Goal: Information Seeking & Learning: Check status

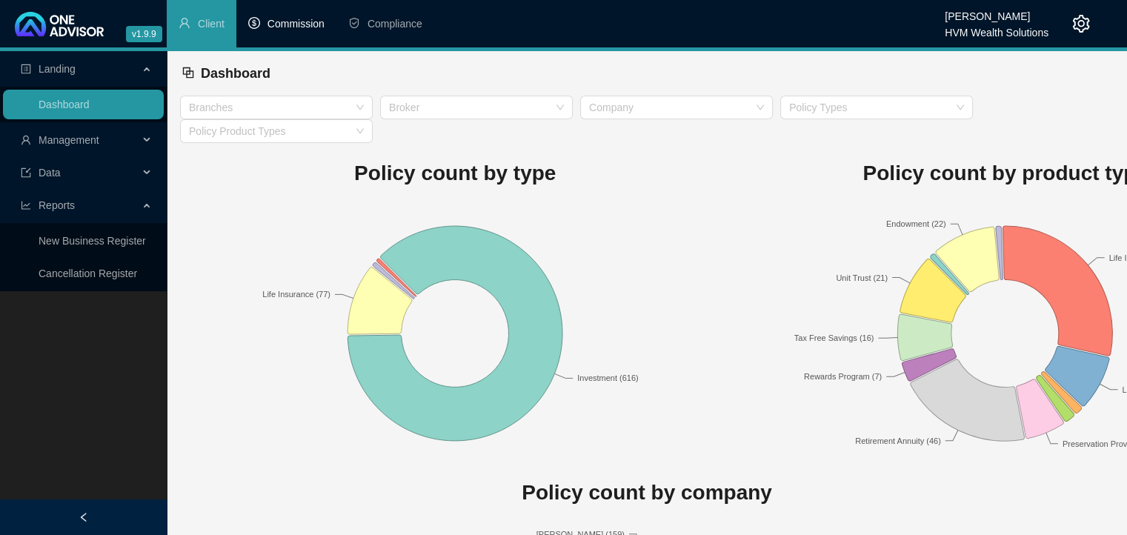
click at [280, 19] on span "Commission" at bounding box center [296, 24] width 57 height 12
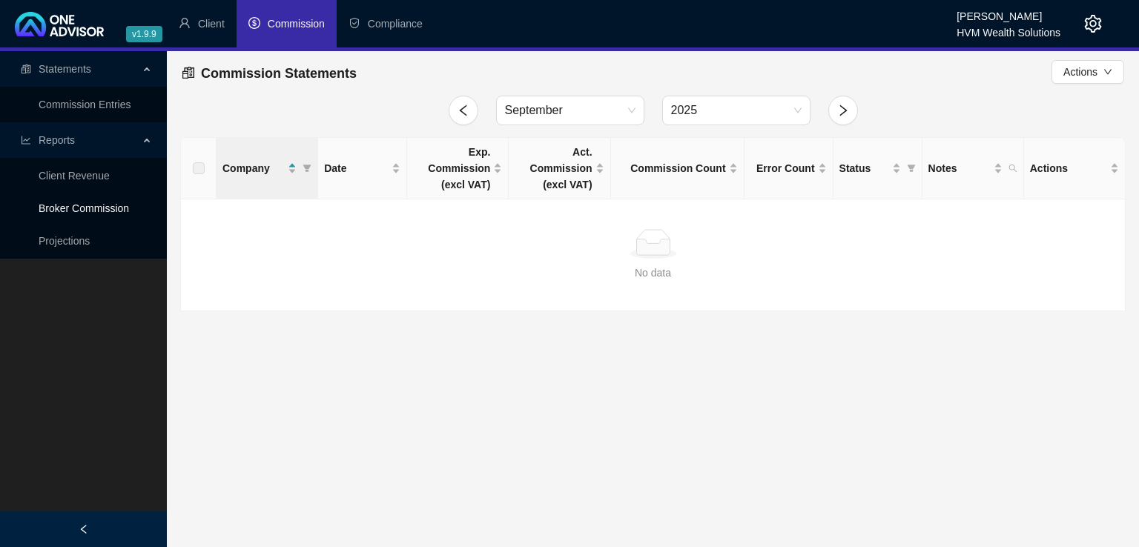
click at [116, 211] on link "Broker Commission" at bounding box center [84, 208] width 90 height 12
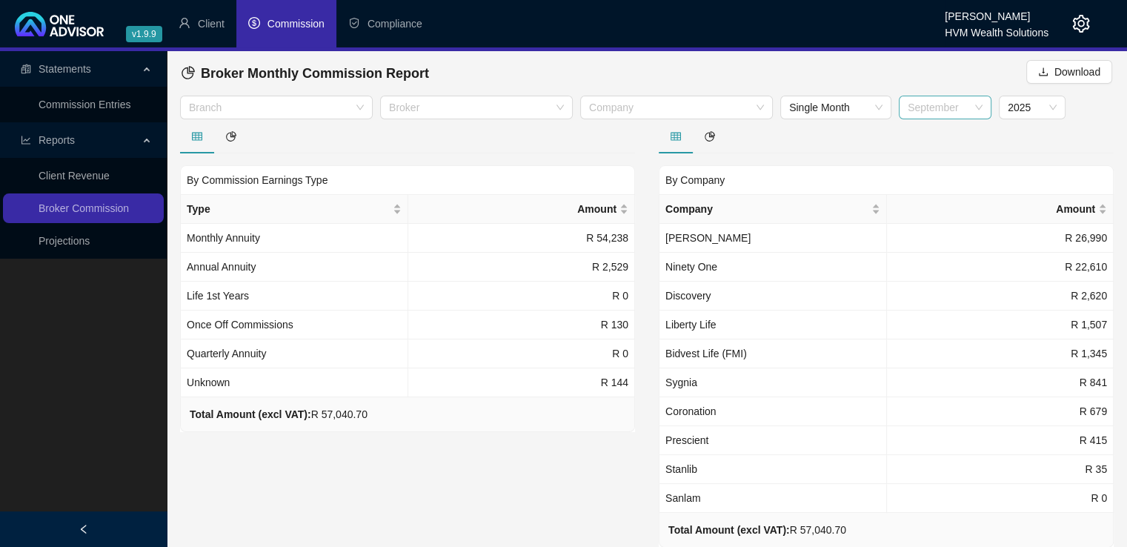
click at [981, 113] on span "September" at bounding box center [945, 107] width 75 height 22
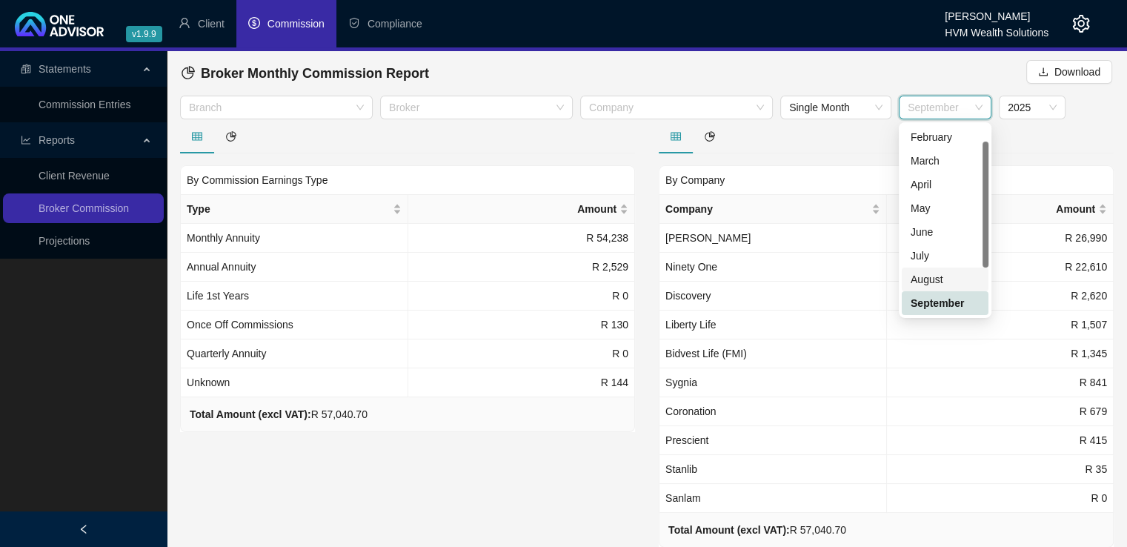
click at [931, 276] on div "August" at bounding box center [945, 279] width 69 height 16
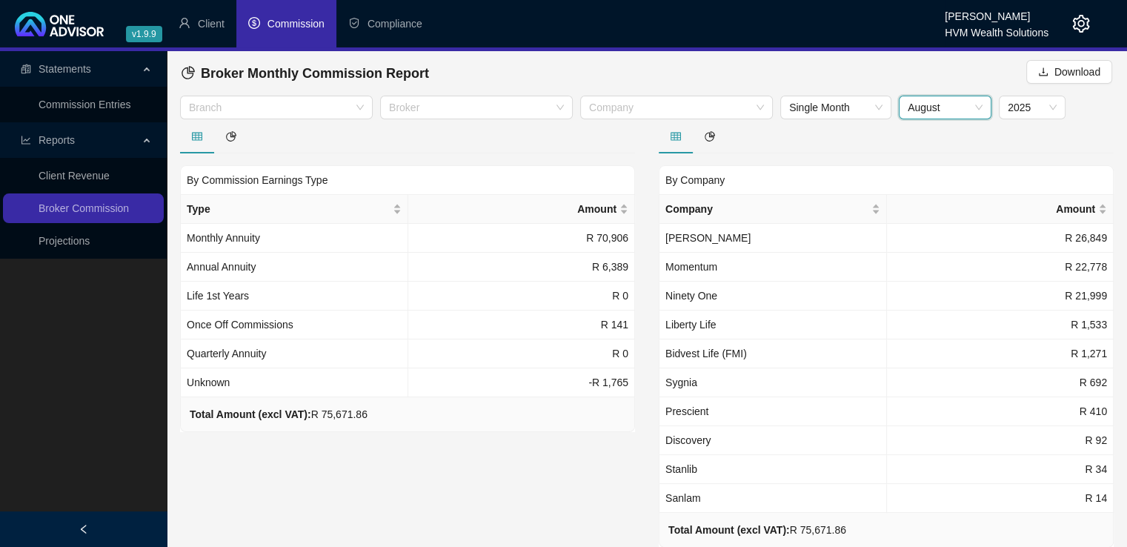
click at [975, 105] on span "August" at bounding box center [945, 107] width 75 height 22
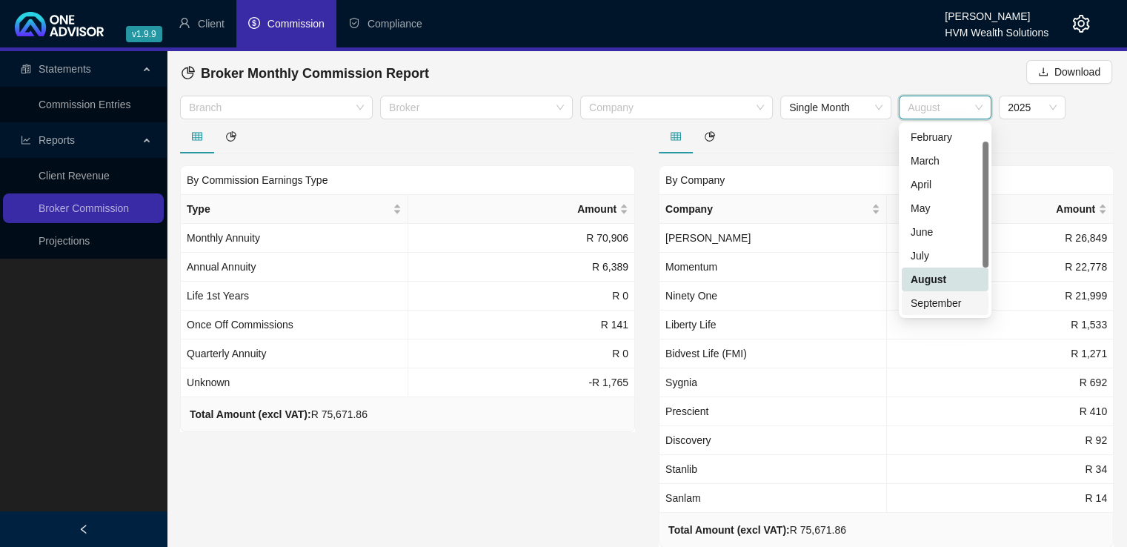
click at [938, 305] on div "September" at bounding box center [945, 303] width 69 height 16
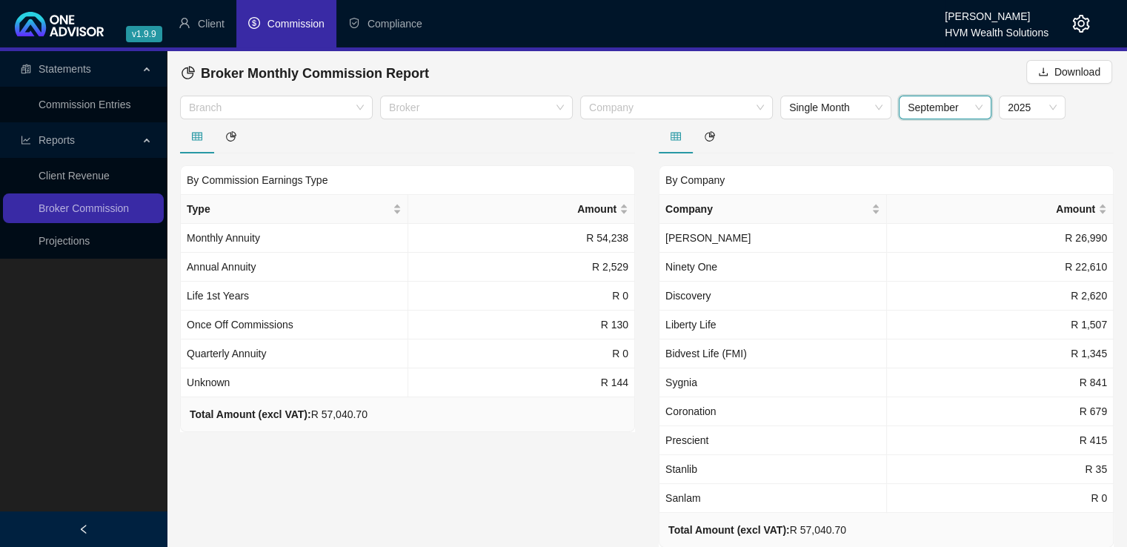
click at [957, 107] on span "September" at bounding box center [945, 107] width 75 height 22
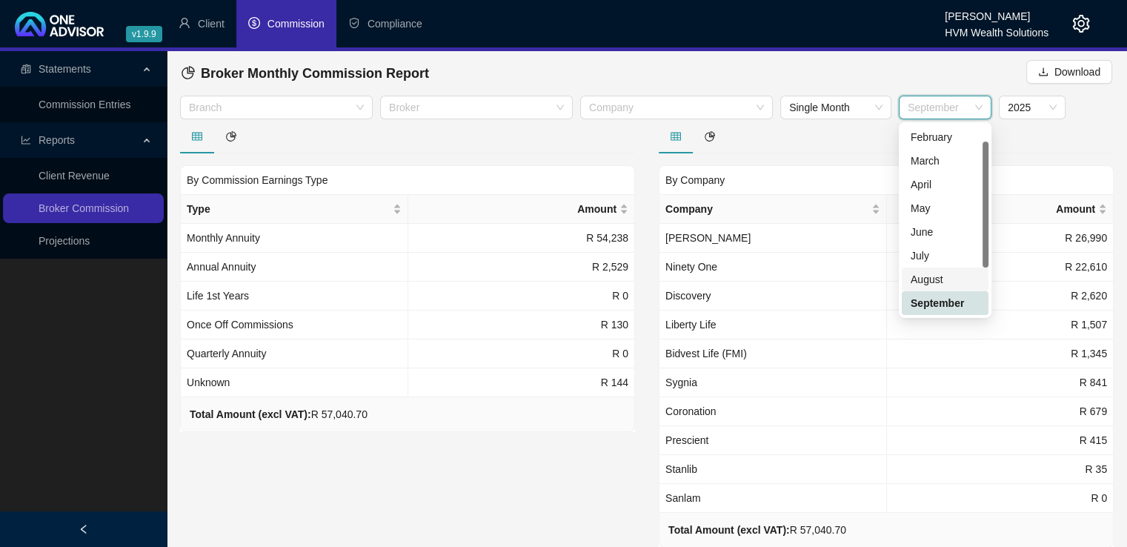
click at [942, 278] on div "August" at bounding box center [945, 279] width 69 height 16
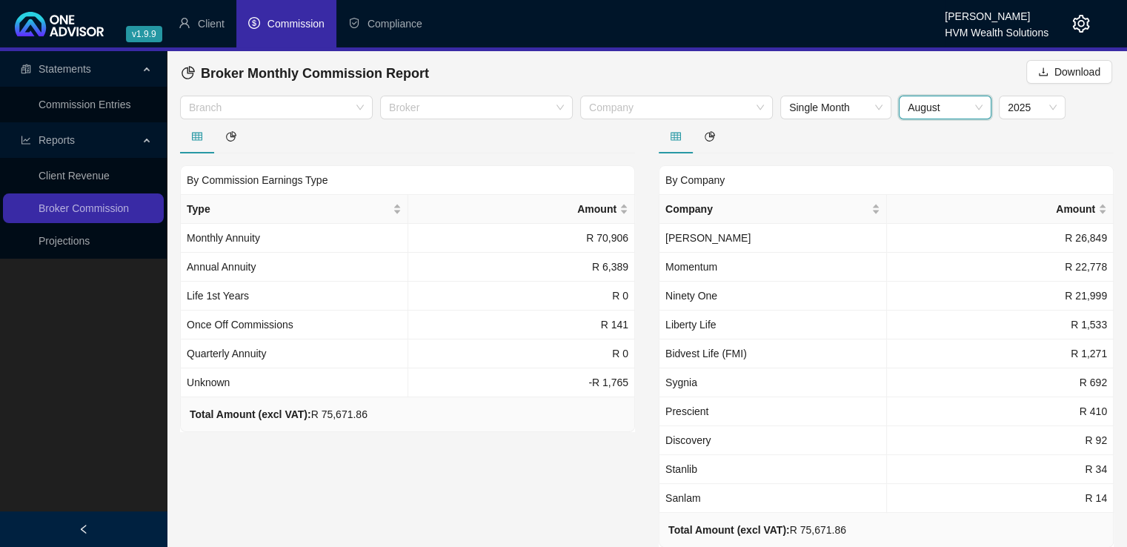
click at [967, 108] on span "August" at bounding box center [945, 107] width 75 height 22
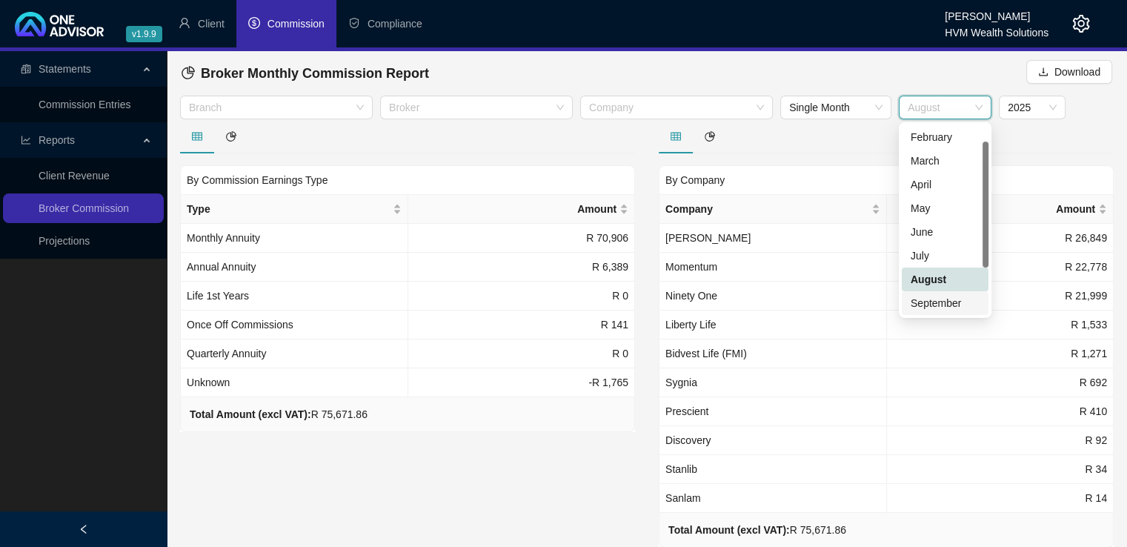
click at [952, 306] on div "September" at bounding box center [945, 303] width 69 height 16
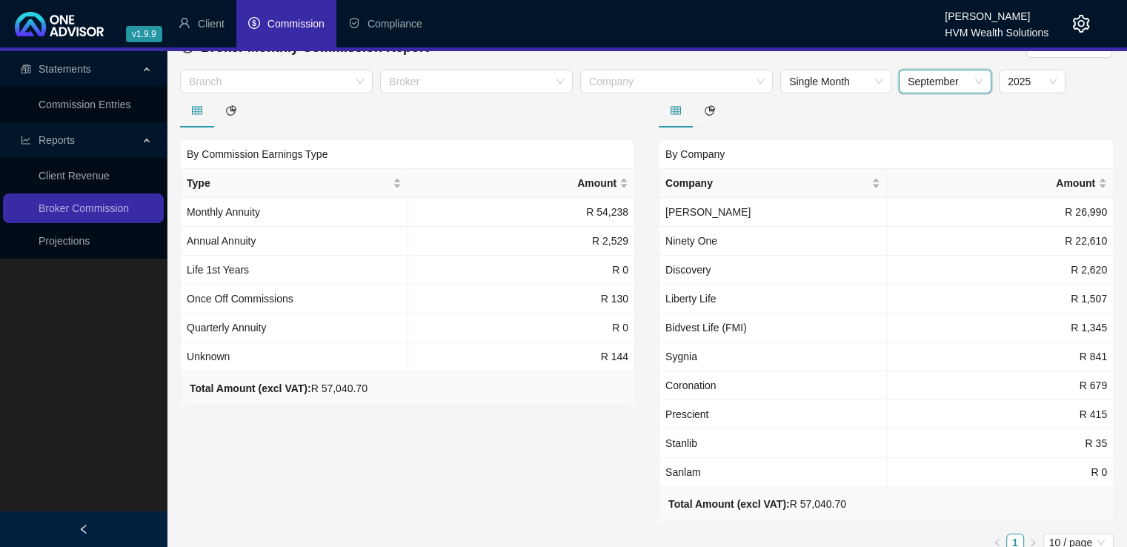
scroll to position [19, 0]
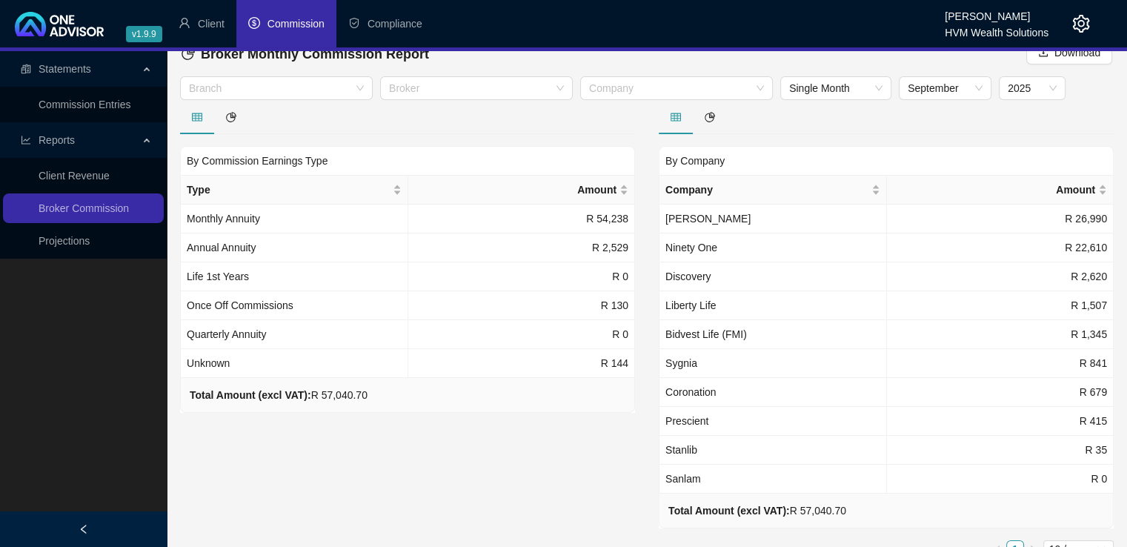
click at [362, 417] on div "By Commission Earnings Type Type Amount Monthly Annuity R 54,238 Annual Annuity…" at bounding box center [407, 335] width 479 height 470
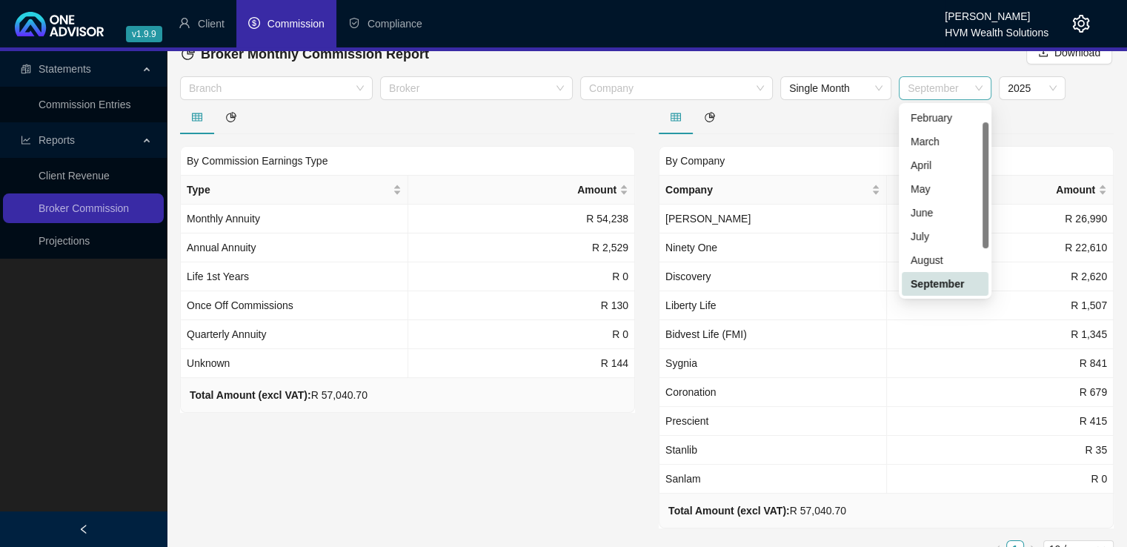
click at [937, 91] on span "September" at bounding box center [945, 88] width 75 height 22
click at [943, 256] on div "August" at bounding box center [945, 260] width 69 height 16
click at [964, 85] on span "August" at bounding box center [945, 88] width 75 height 22
click at [938, 283] on div "September" at bounding box center [945, 284] width 69 height 16
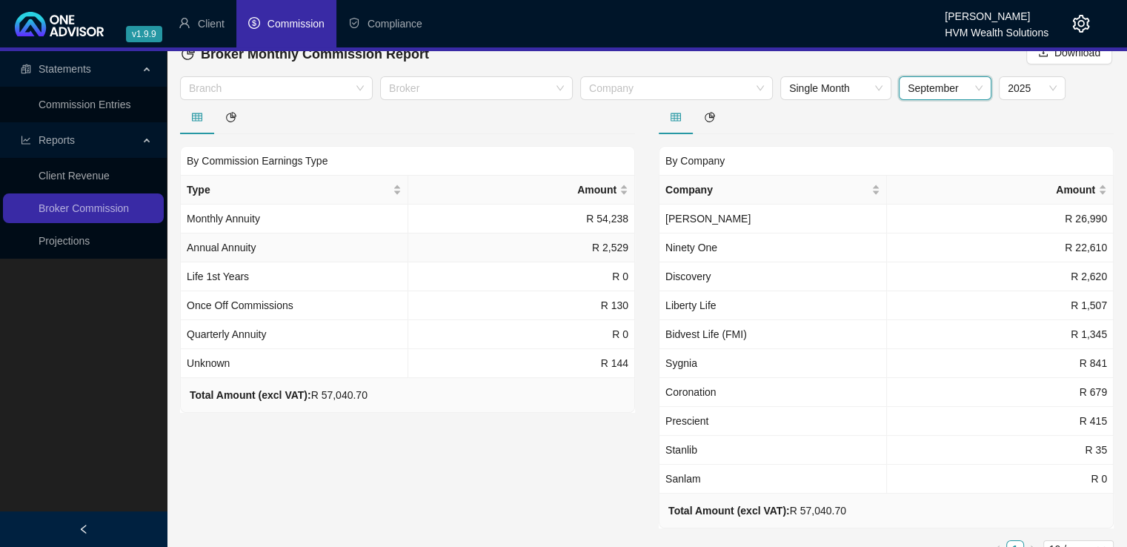
click at [239, 245] on span "Annual Annuity" at bounding box center [221, 248] width 69 height 12
click at [959, 89] on span "September" at bounding box center [945, 88] width 75 height 22
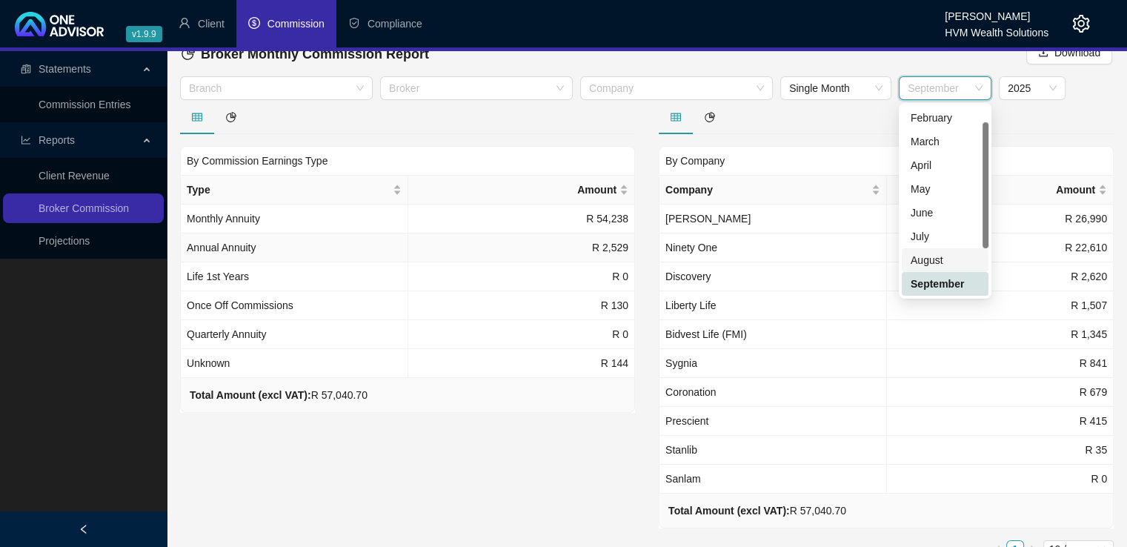
click at [605, 253] on td "R 2,529" at bounding box center [522, 247] width 228 height 29
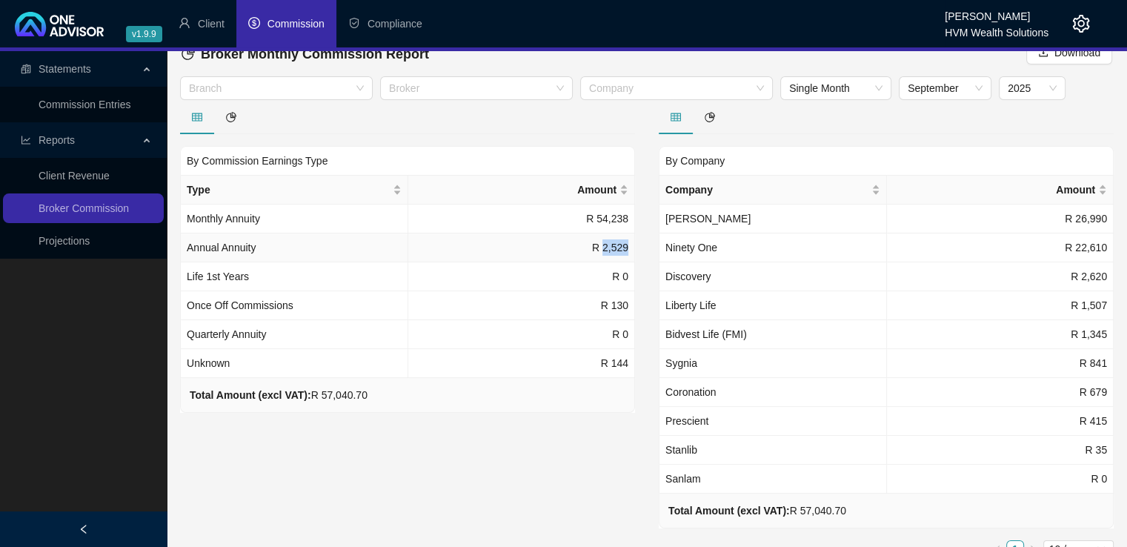
click at [605, 253] on td "R 2,529" at bounding box center [522, 247] width 228 height 29
click at [849, 134] on div "By Company Company Amount [PERSON_NAME] R 26,990 Ninety One R 22,610 Discovery …" at bounding box center [886, 335] width 455 height 470
click at [958, 88] on span "September" at bounding box center [945, 88] width 75 height 22
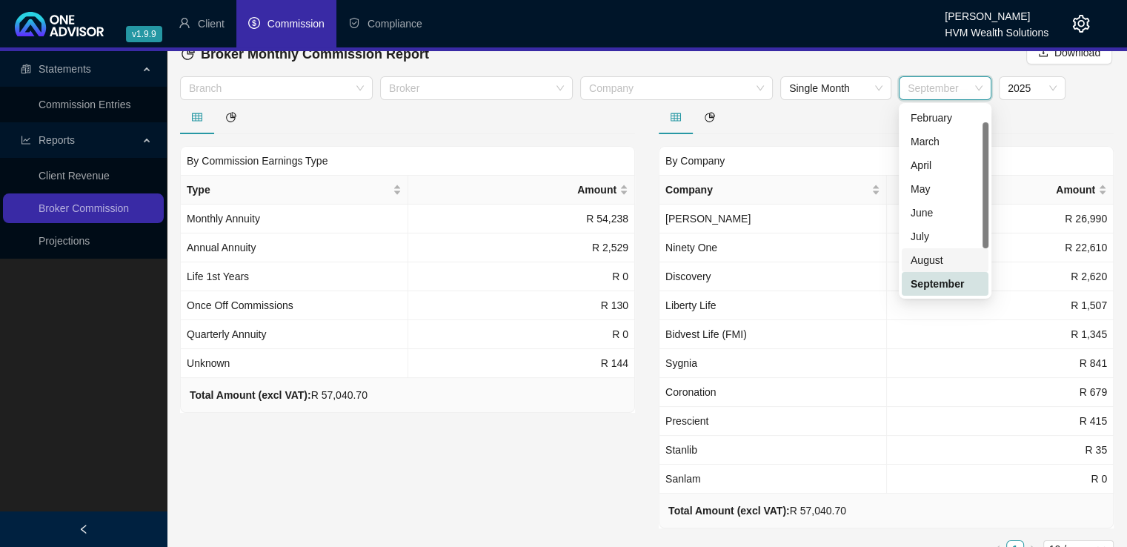
click at [953, 256] on div "August" at bounding box center [945, 260] width 69 height 16
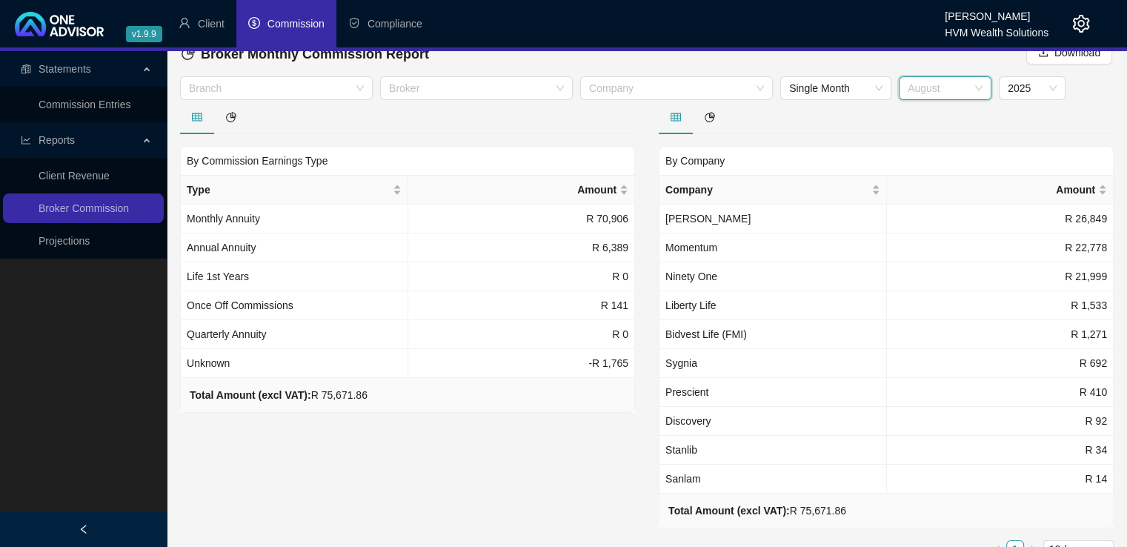
click at [979, 85] on span "August" at bounding box center [945, 88] width 75 height 22
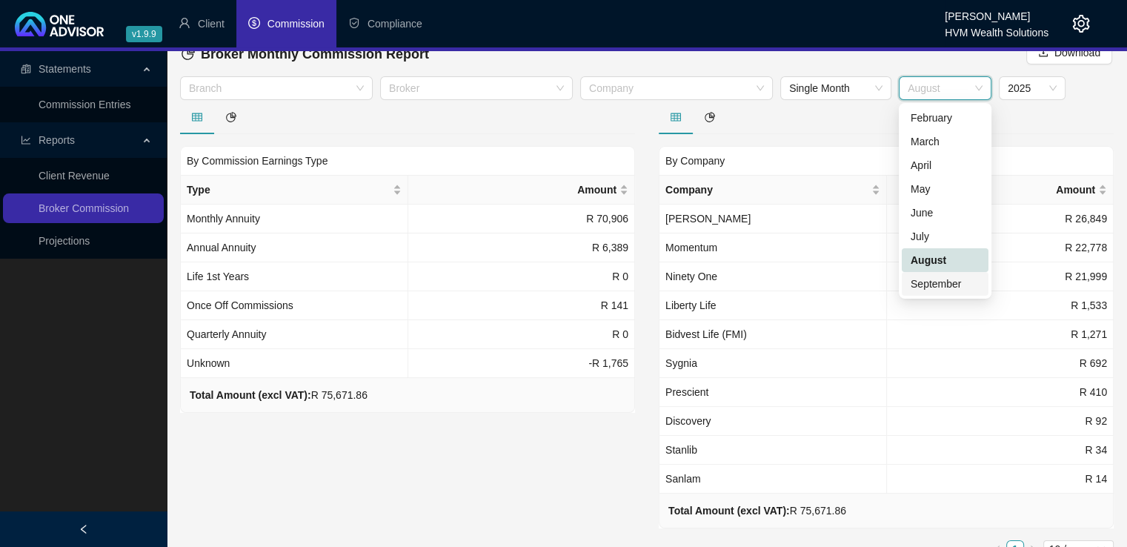
click at [946, 288] on div "September" at bounding box center [945, 284] width 69 height 16
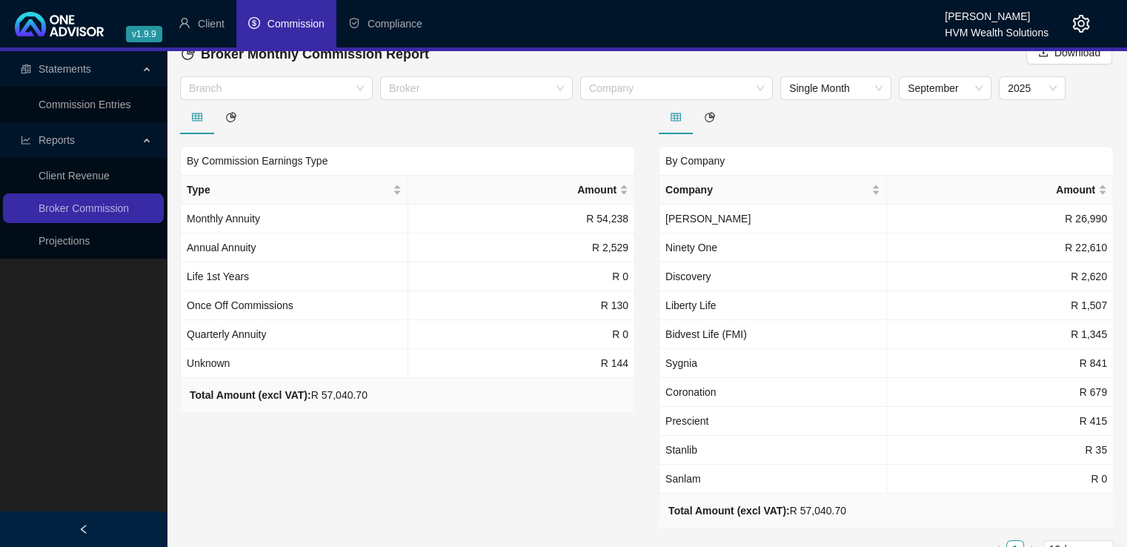
drag, startPoint x: 85, startPoint y: 116, endPoint x: 92, endPoint y: 110, distance: 9.4
click at [85, 110] on link "Commission Entries" at bounding box center [85, 105] width 92 height 12
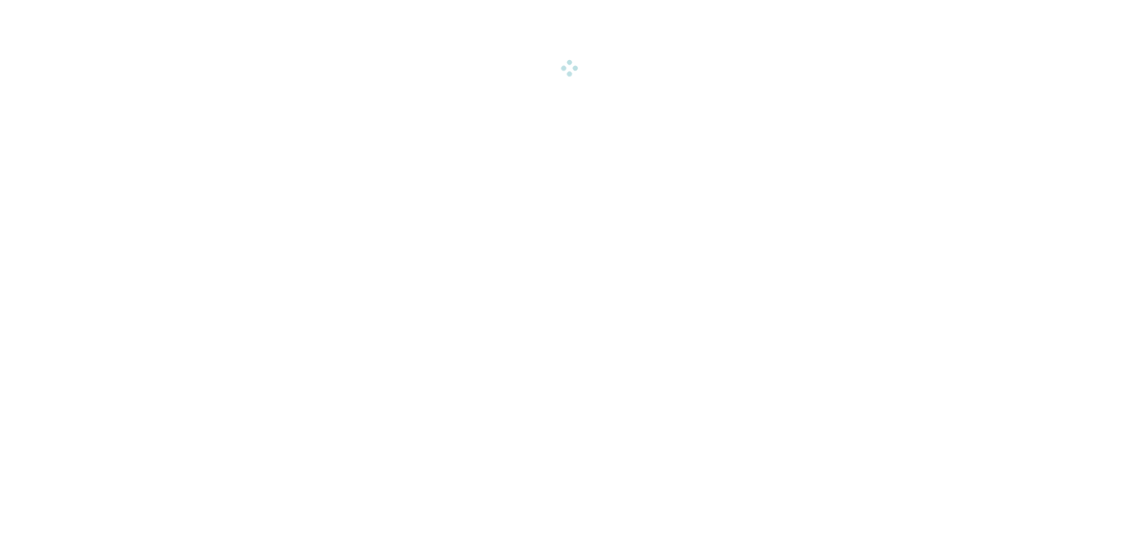
click at [92, 76] on html "v1.9.9 [PERSON_NAME] HVM Wealth Solutions Client Commission Compliance Statemen…" at bounding box center [569, 38] width 1139 height 76
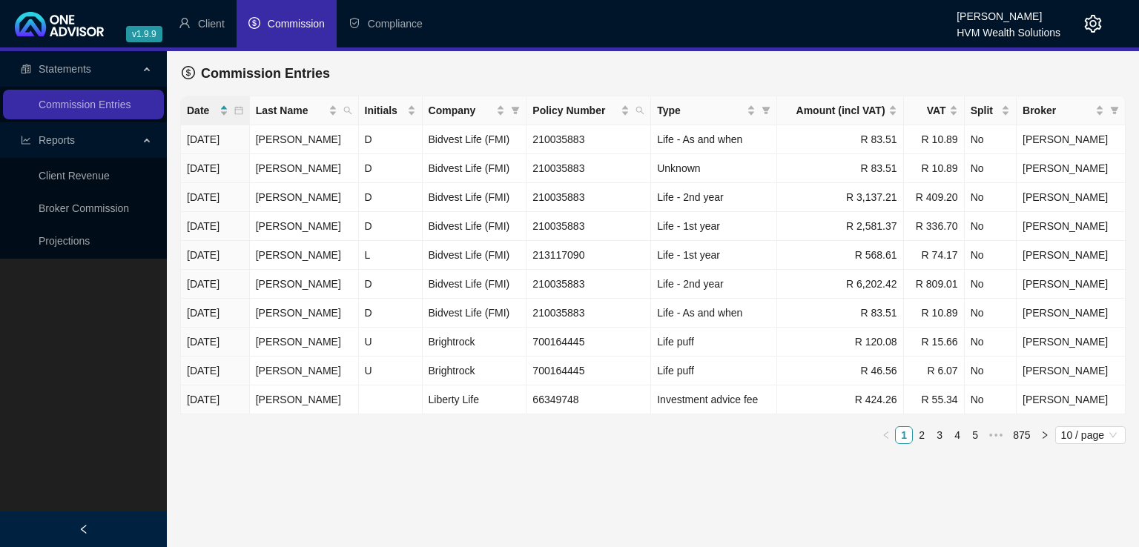
click at [243, 112] on div "Date" at bounding box center [215, 110] width 56 height 16
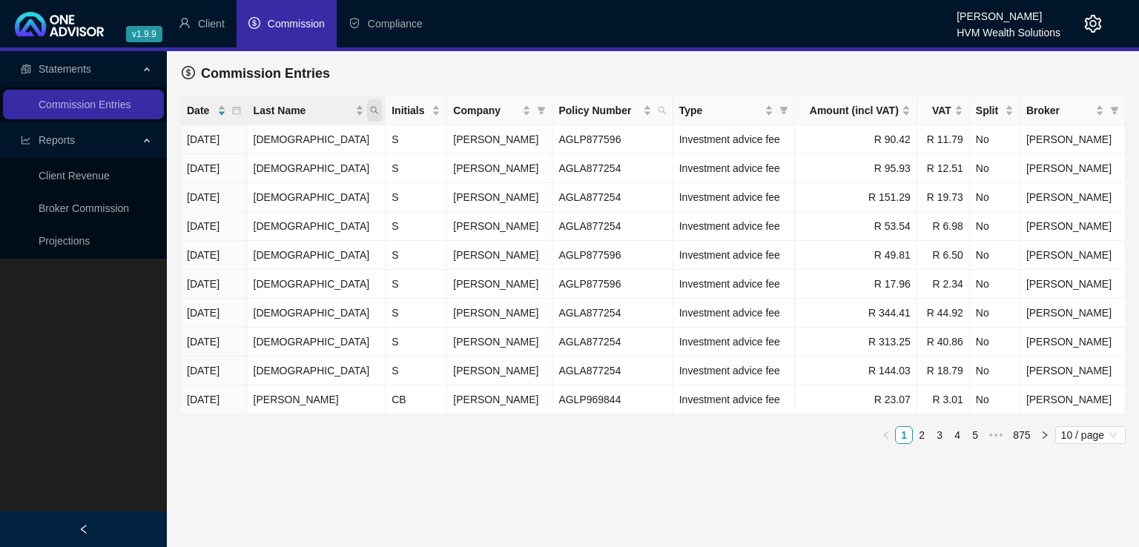
click at [370, 114] on icon "search" at bounding box center [374, 110] width 9 height 9
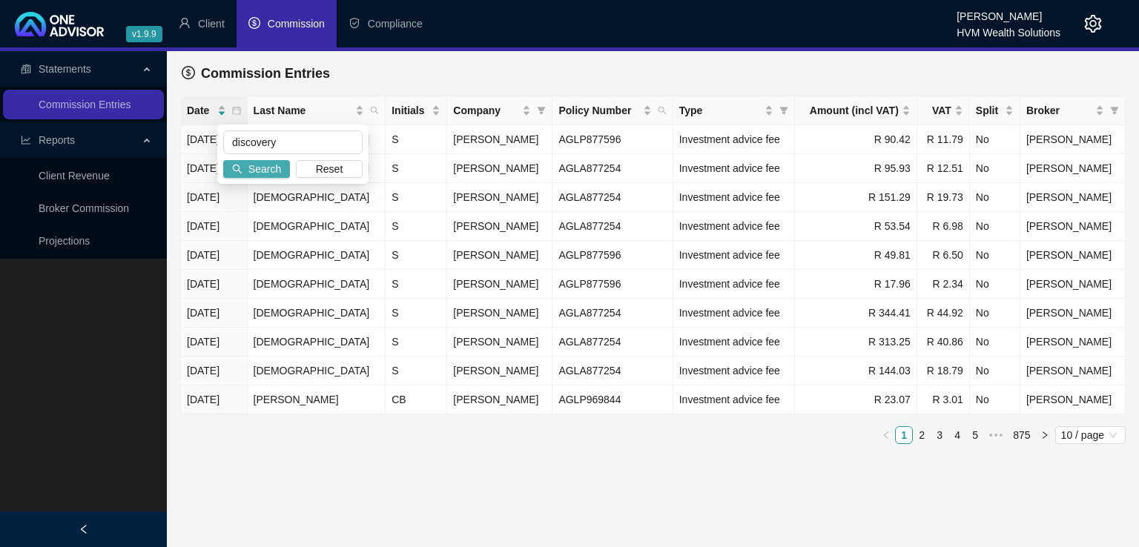
type input "discovery"
click at [279, 170] on span "Search" at bounding box center [264, 169] width 33 height 16
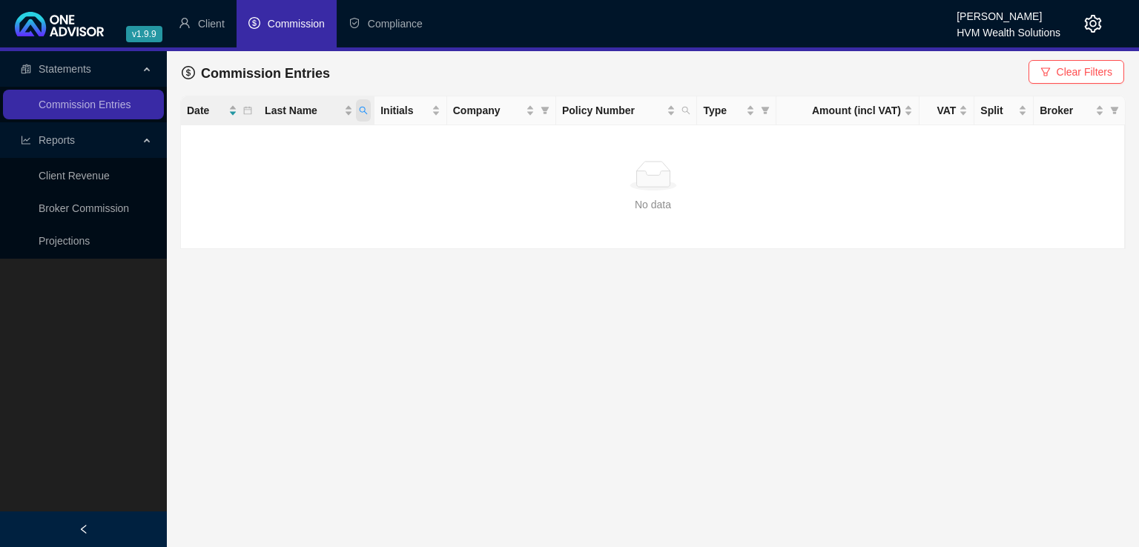
click at [360, 110] on icon "search" at bounding box center [363, 110] width 9 height 9
click at [347, 170] on button "Reset" at bounding box center [332, 169] width 67 height 18
click at [251, 114] on icon "calendar" at bounding box center [247, 110] width 9 height 9
click at [431, 206] on div "No data" at bounding box center [653, 204] width 910 height 16
click at [534, 114] on div "Company" at bounding box center [494, 110] width 82 height 16
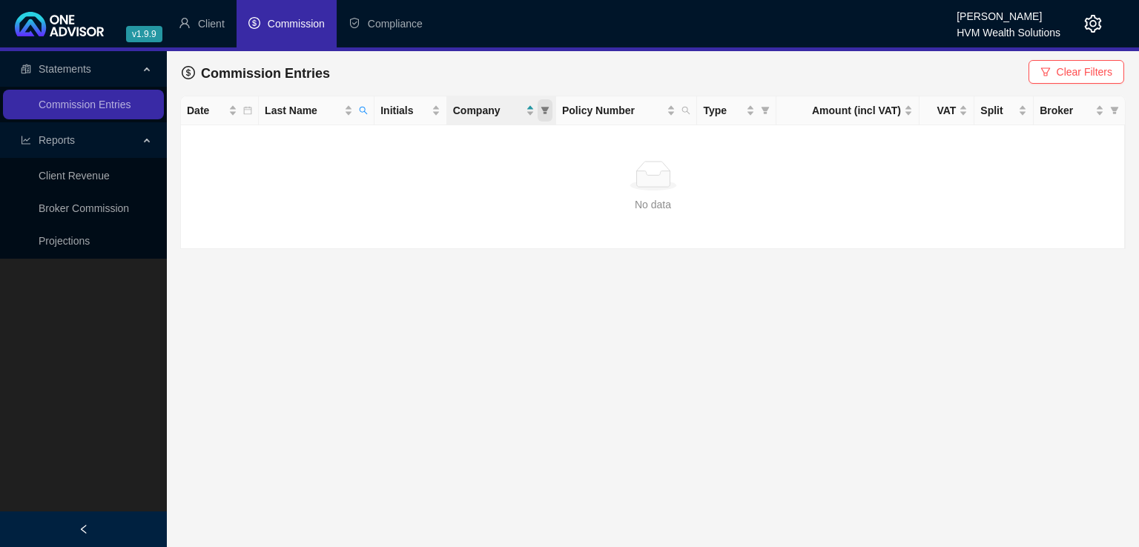
click at [546, 116] on span at bounding box center [544, 110] width 15 height 22
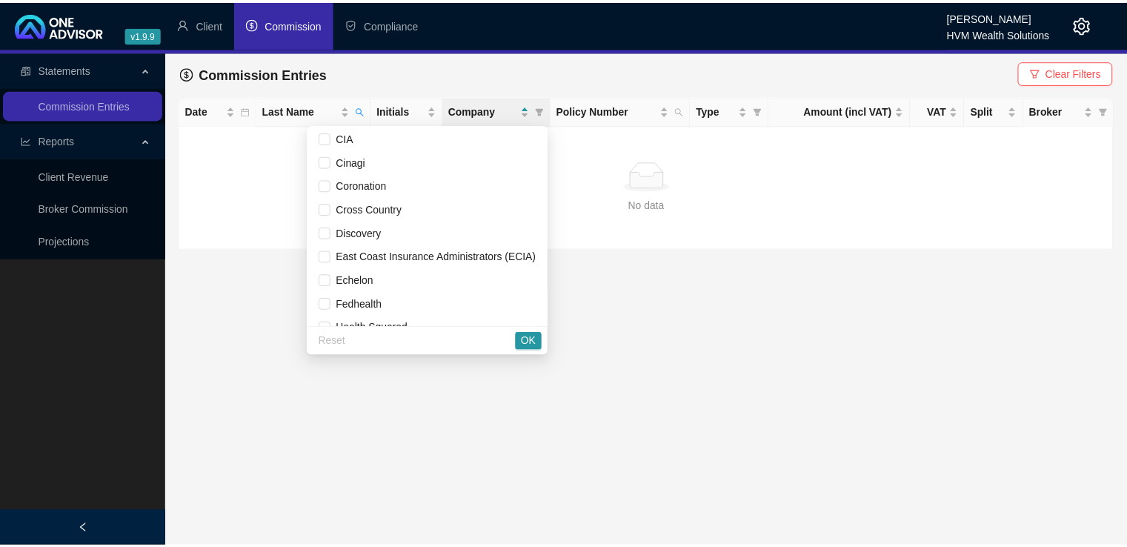
scroll to position [225, 0]
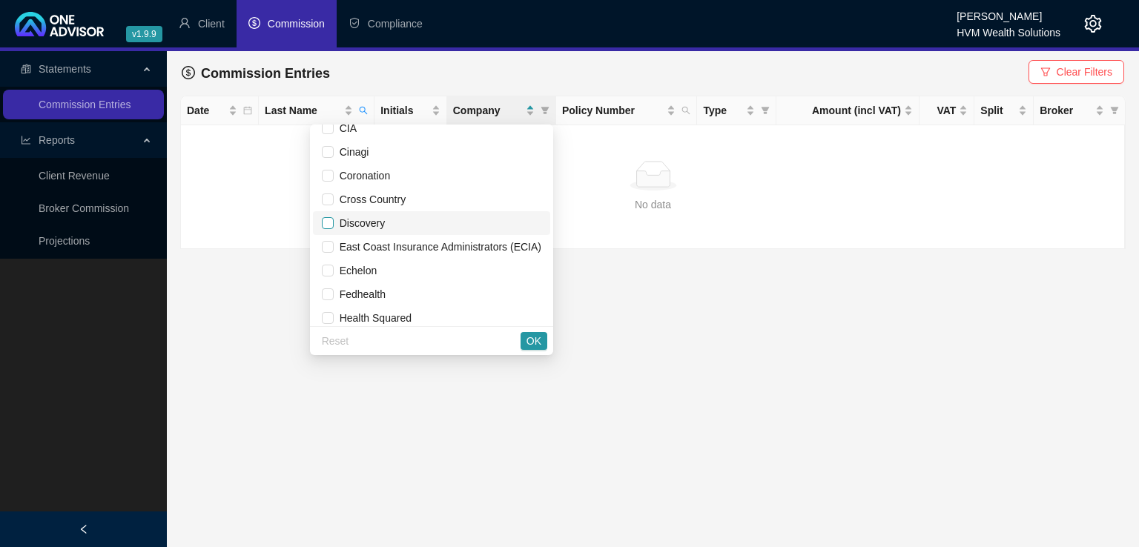
click at [326, 222] on input "checkbox" at bounding box center [328, 223] width 12 height 12
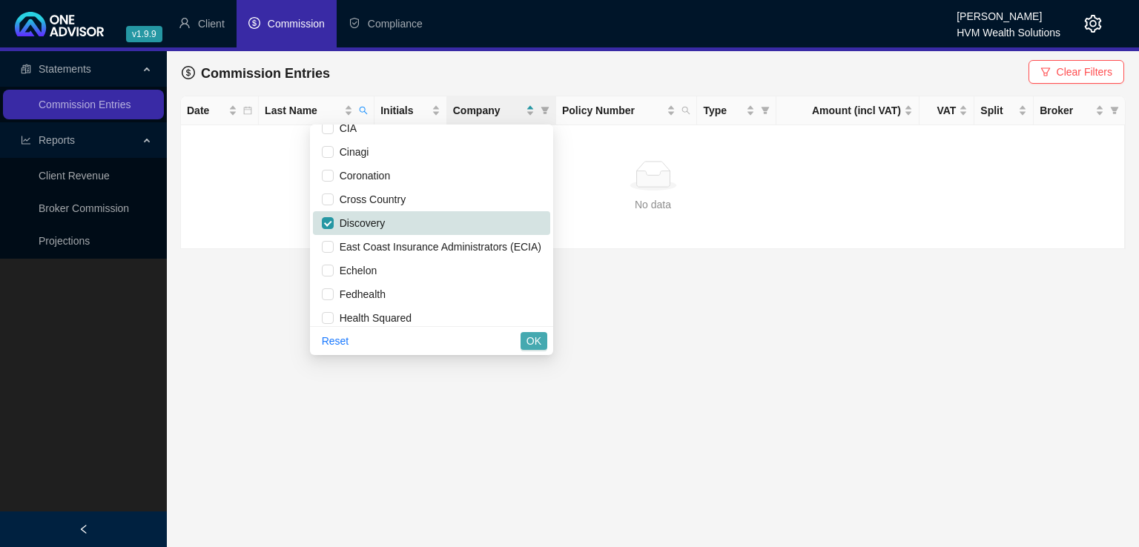
click at [534, 344] on span "OK" at bounding box center [533, 341] width 15 height 16
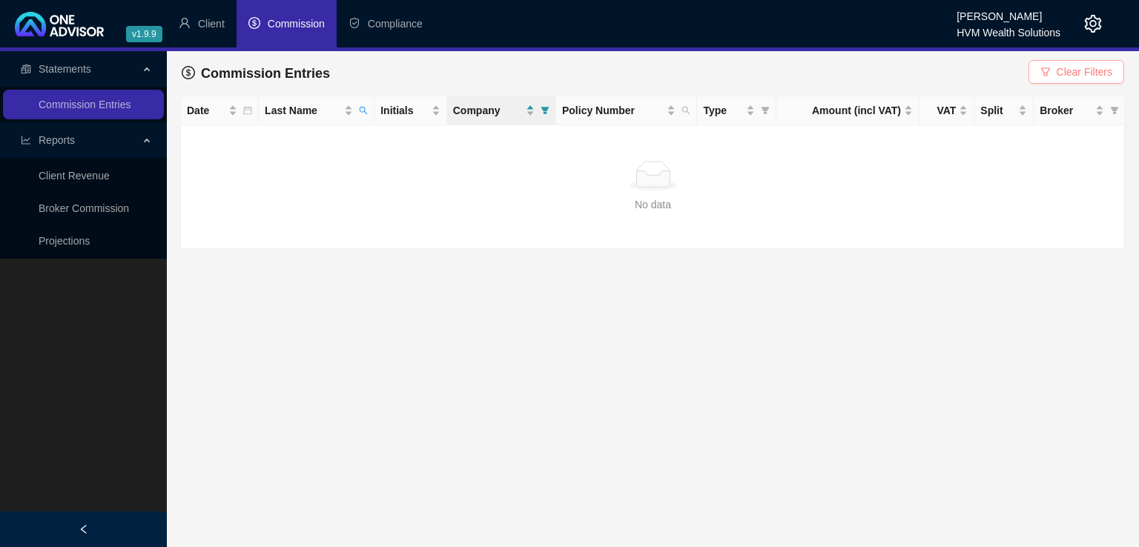
click at [1050, 75] on icon "filter" at bounding box center [1045, 72] width 10 height 10
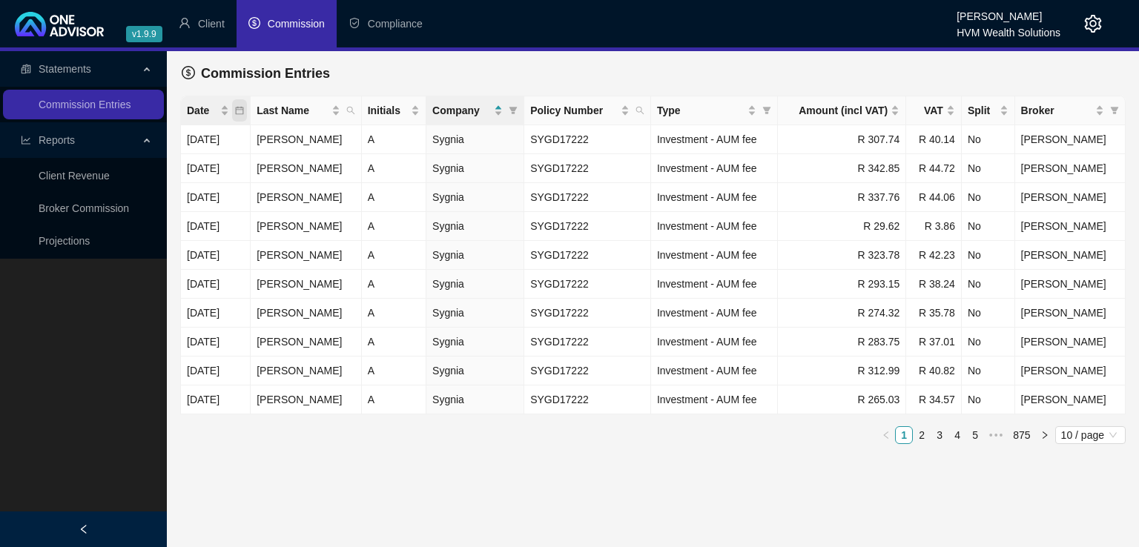
click at [244, 113] on icon "calendar" at bounding box center [240, 111] width 8 height 8
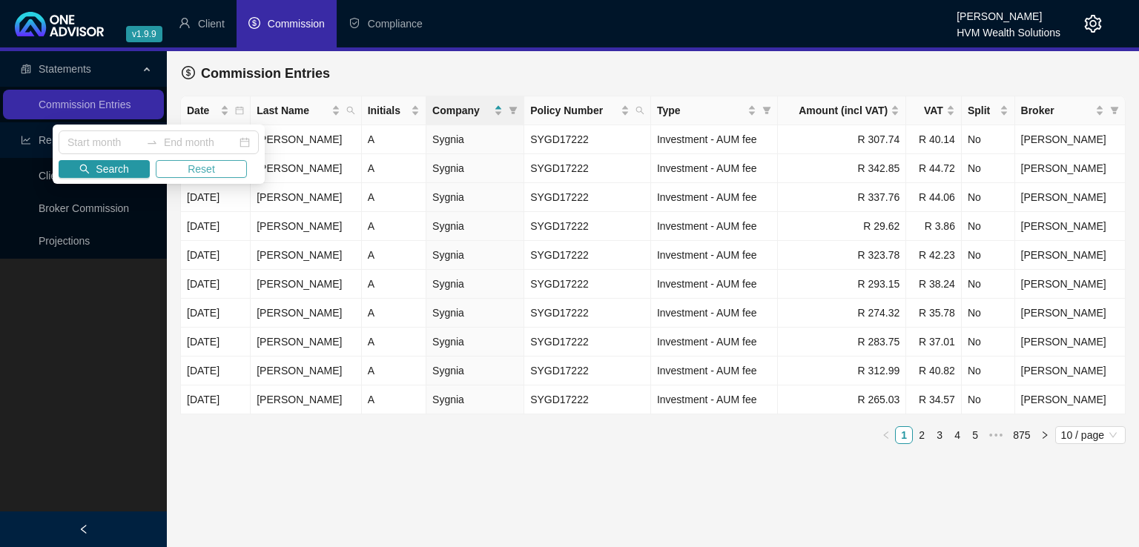
click at [214, 168] on button "Reset" at bounding box center [201, 169] width 91 height 18
click at [103, 178] on div "Search Reset" at bounding box center [159, 154] width 212 height 59
click at [107, 171] on span "Search" at bounding box center [112, 169] width 33 height 16
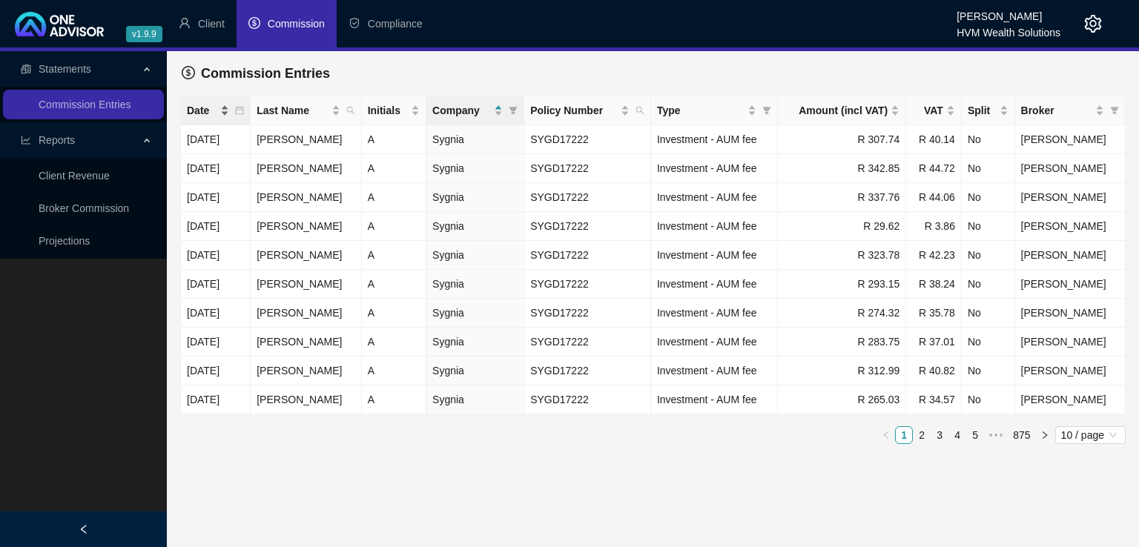
click at [229, 111] on div "Date" at bounding box center [208, 110] width 42 height 16
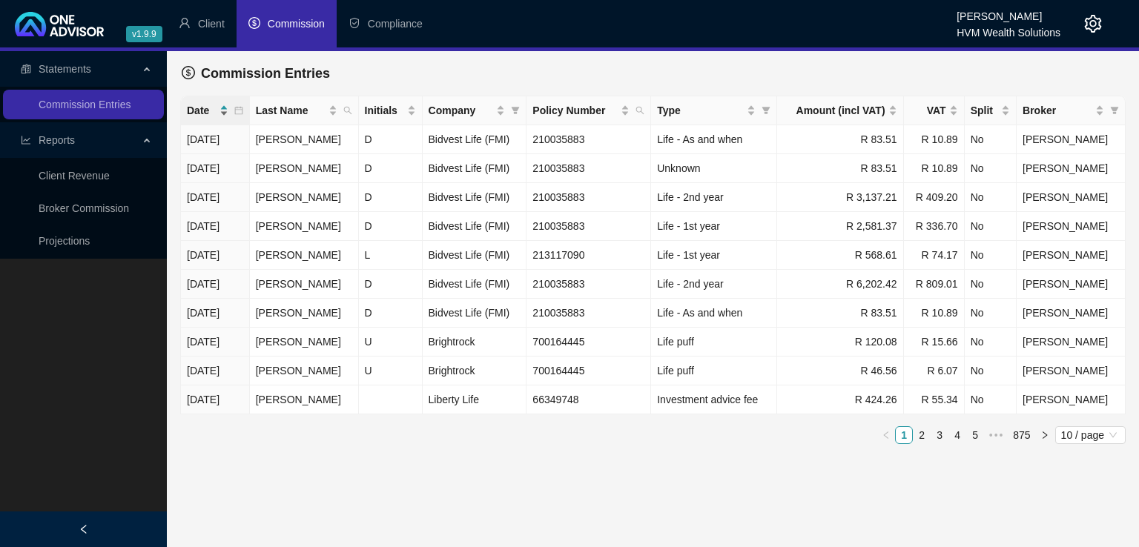
click at [228, 110] on div "Date" at bounding box center [208, 110] width 42 height 16
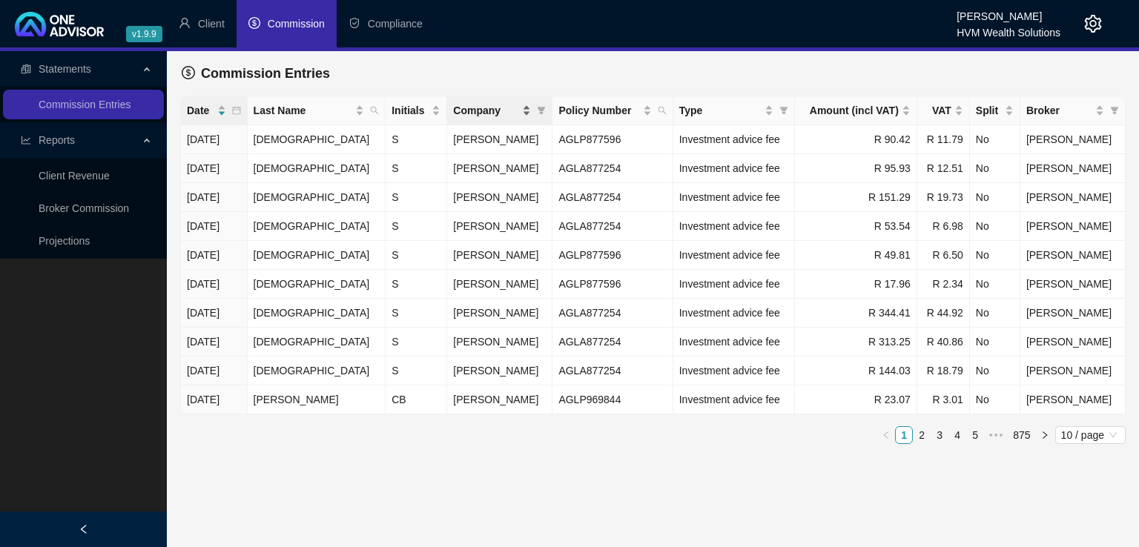
click at [515, 113] on div "Company" at bounding box center [492, 110] width 78 height 16
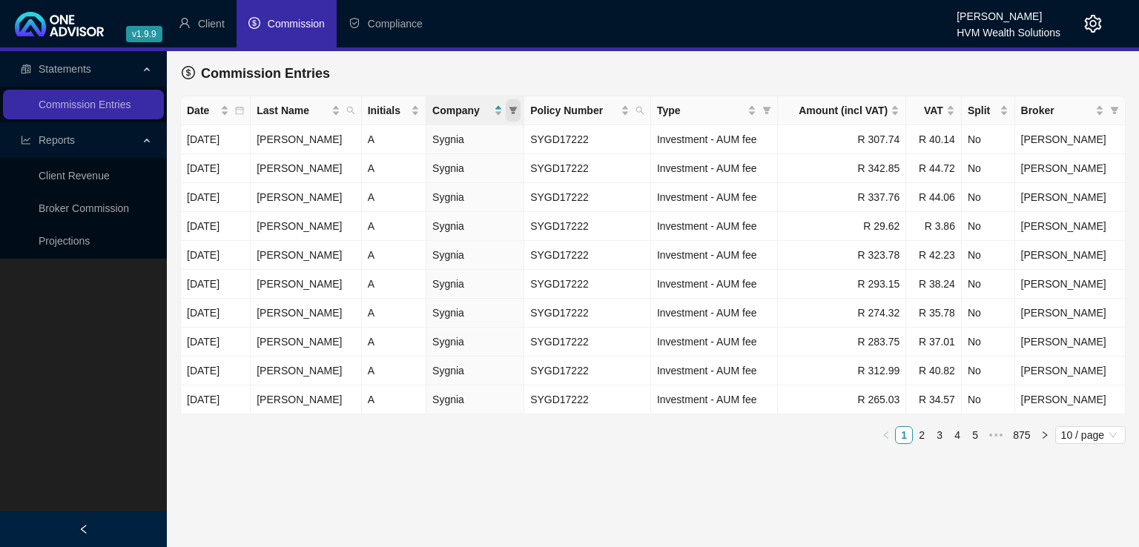
click at [517, 109] on icon "filter" at bounding box center [513, 110] width 9 height 9
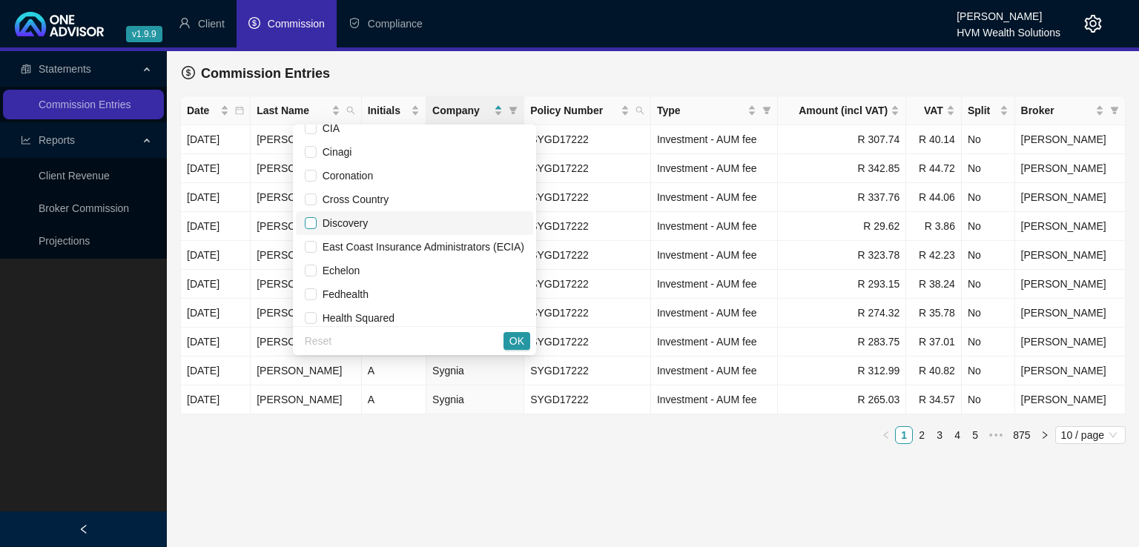
click at [311, 223] on input "checkbox" at bounding box center [311, 223] width 12 height 12
checkbox input "true"
click at [525, 345] on button "OK" at bounding box center [516, 341] width 27 height 18
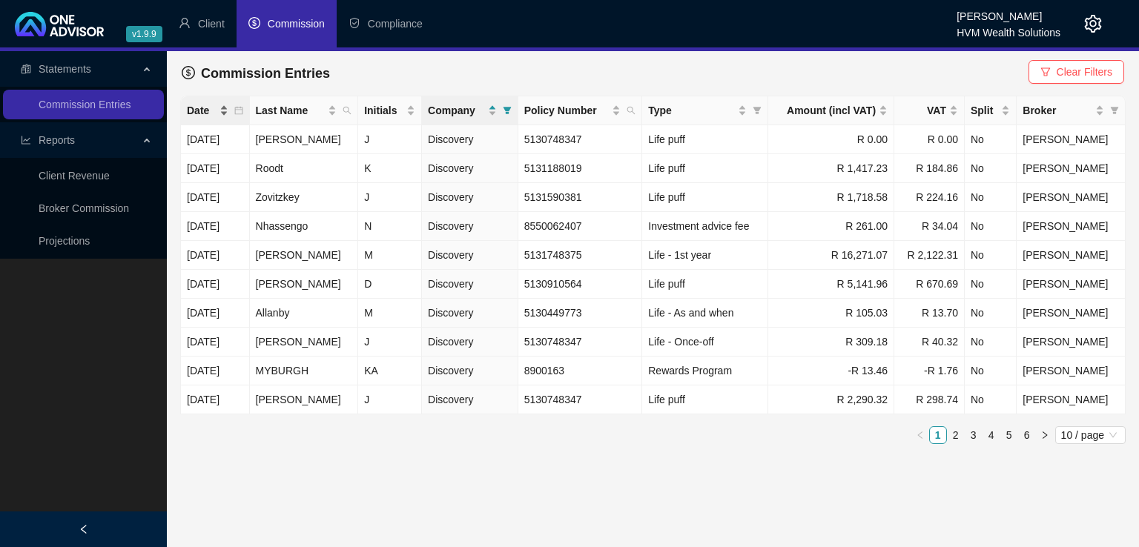
click at [228, 112] on div "Date" at bounding box center [208, 110] width 42 height 16
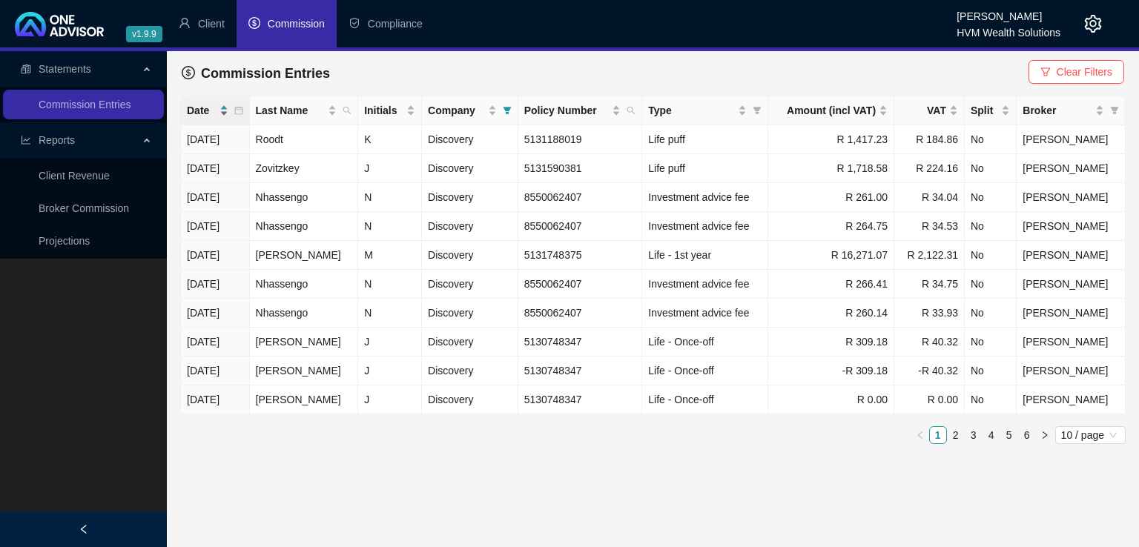
click at [228, 111] on div "Date" at bounding box center [208, 110] width 42 height 16
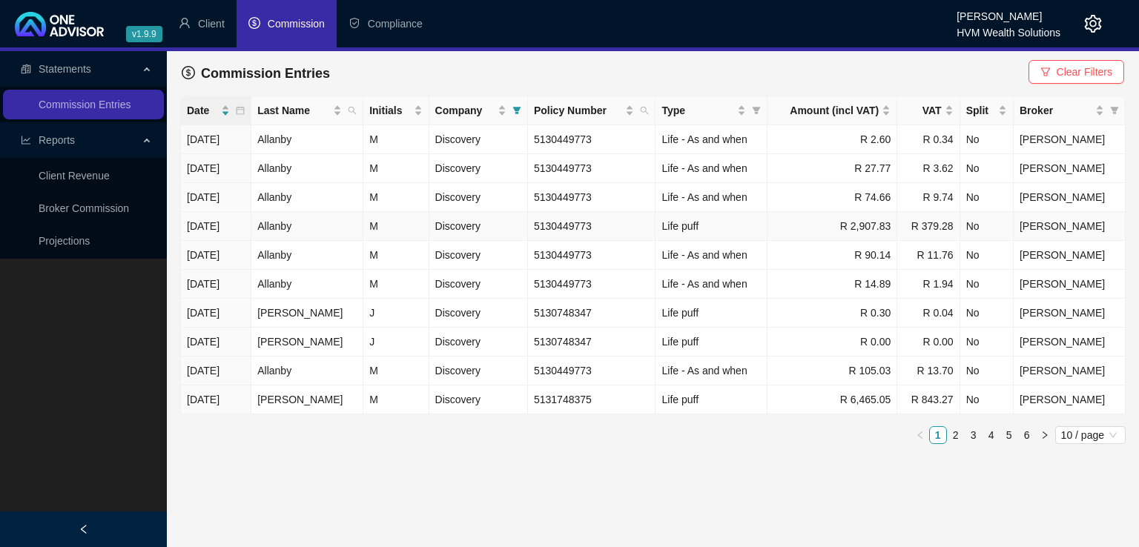
click at [249, 223] on td "[DATE]" at bounding box center [216, 226] width 70 height 29
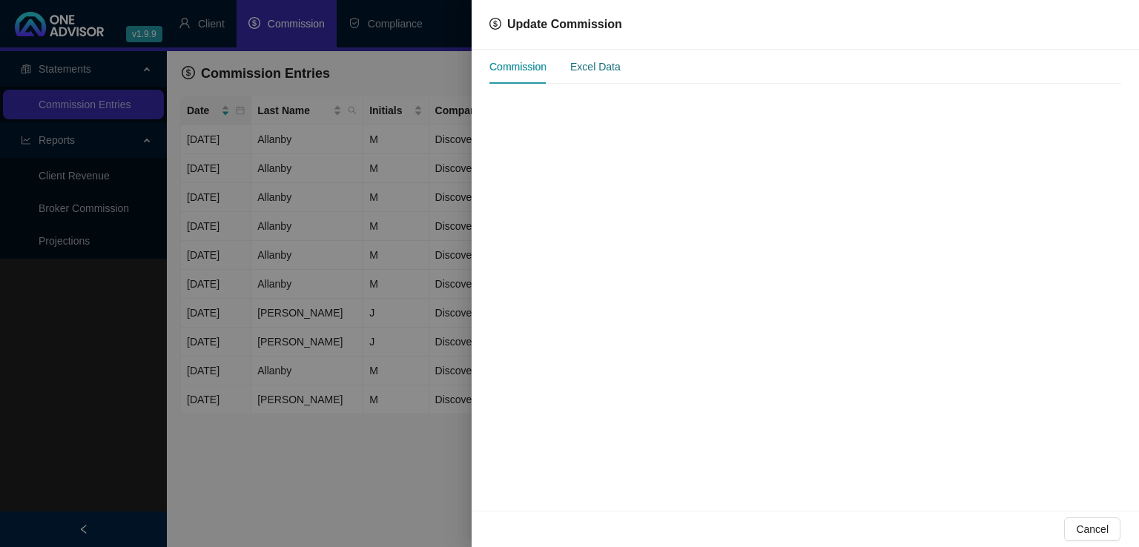
click at [607, 69] on div "Excel Data" at bounding box center [595, 67] width 50 height 16
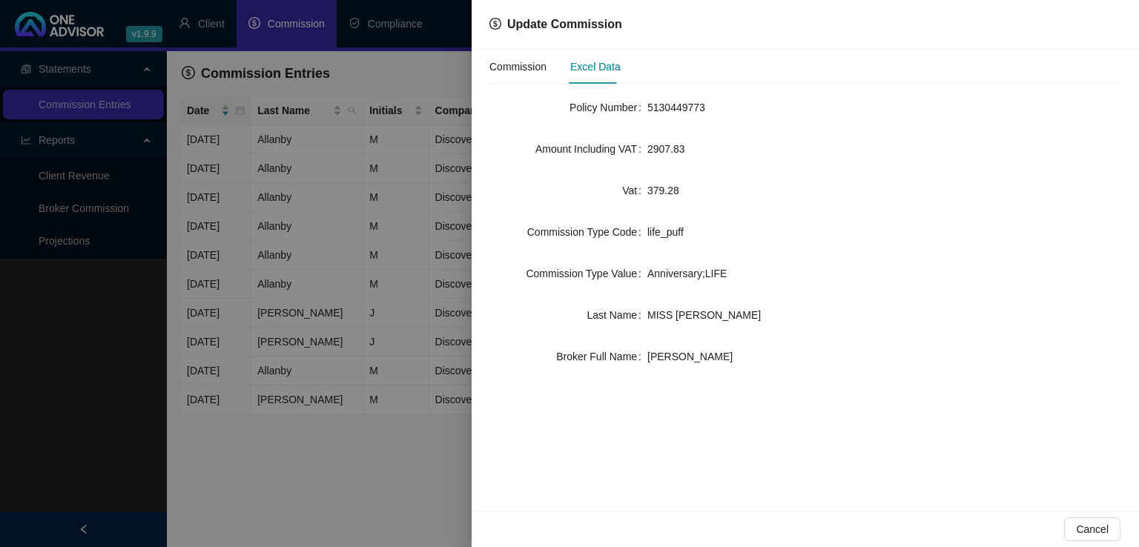
click at [427, 457] on div at bounding box center [569, 273] width 1139 height 547
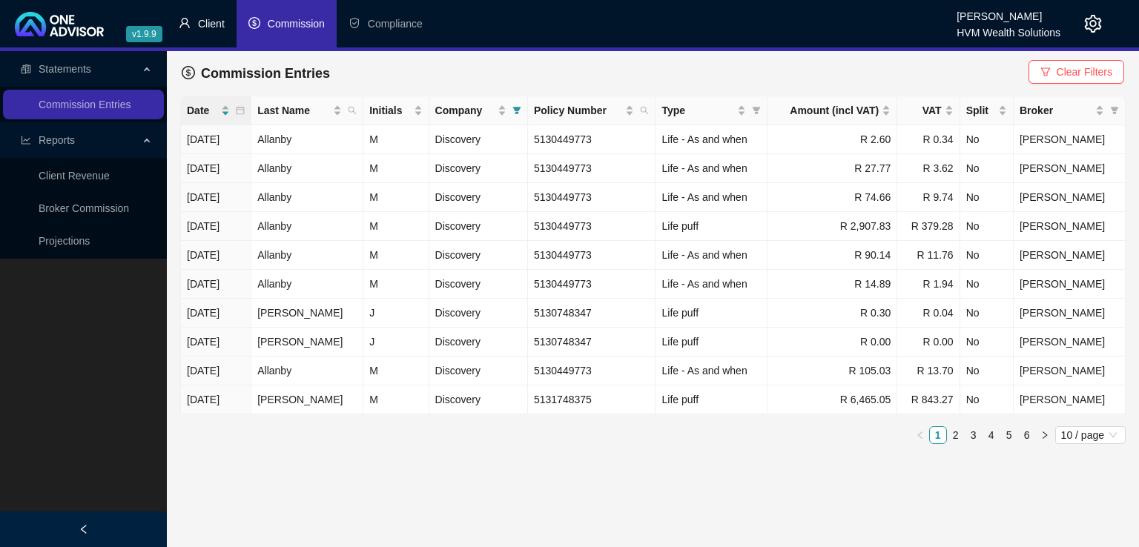
click at [216, 25] on span "Client" at bounding box center [211, 24] width 27 height 12
